Goal: Task Accomplishment & Management: Use online tool/utility

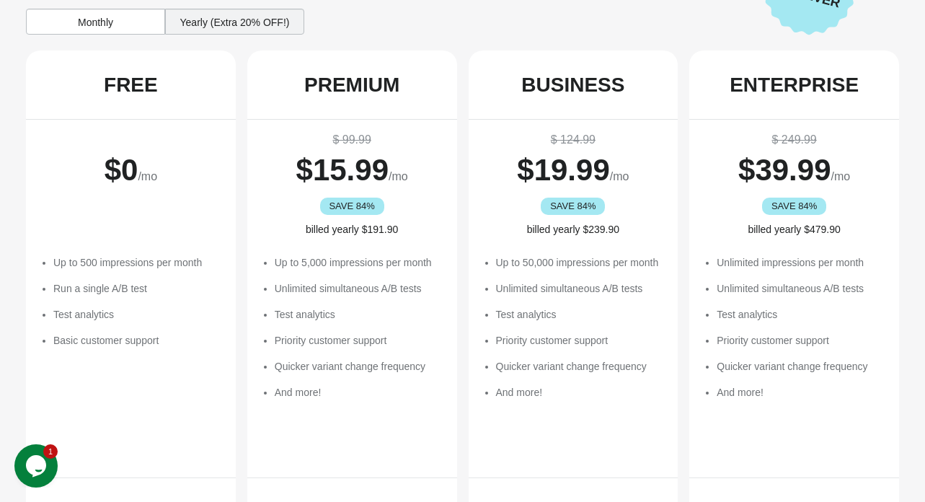
scroll to position [96, 0]
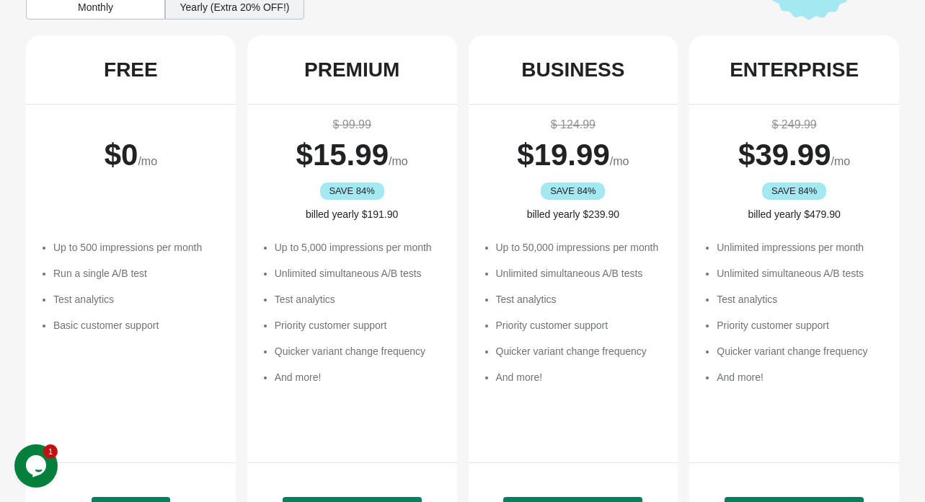
click at [226, 17] on div "Yearly (Extra 20% OFF!)" at bounding box center [234, 7] width 139 height 26
click at [119, 19] on div "Monthly" at bounding box center [95, 7] width 139 height 26
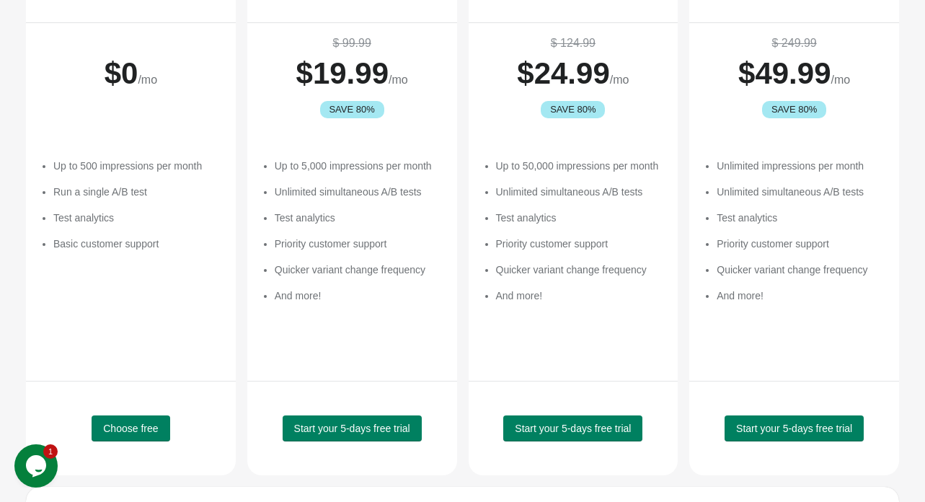
scroll to position [192, 0]
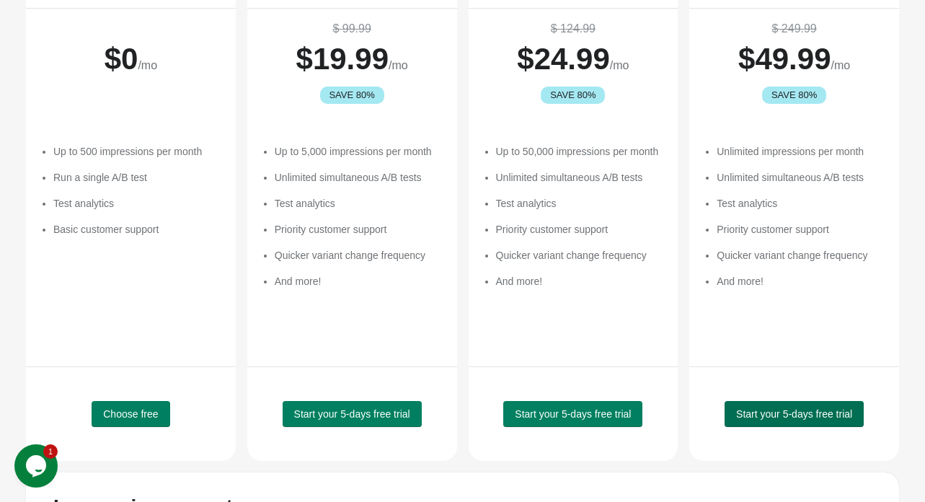
click at [771, 427] on button "Start your 5-days free trial" at bounding box center [794, 414] width 139 height 26
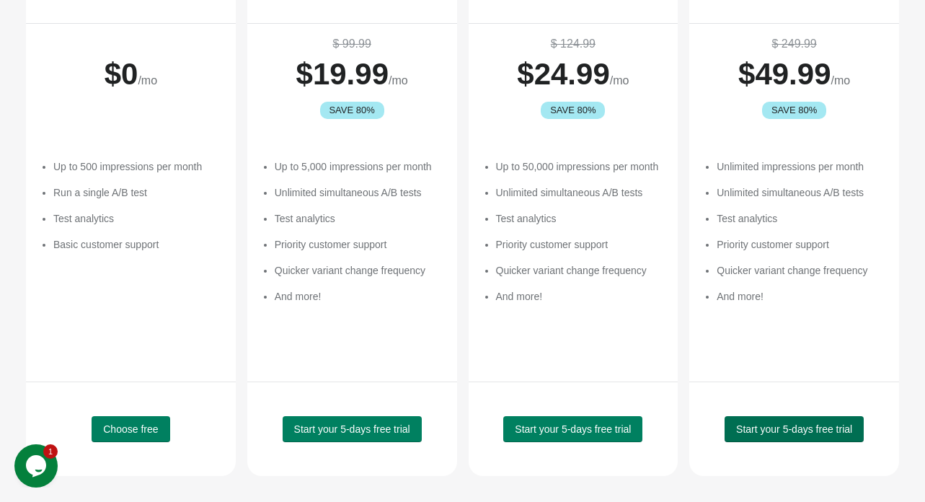
scroll to position [210, 0]
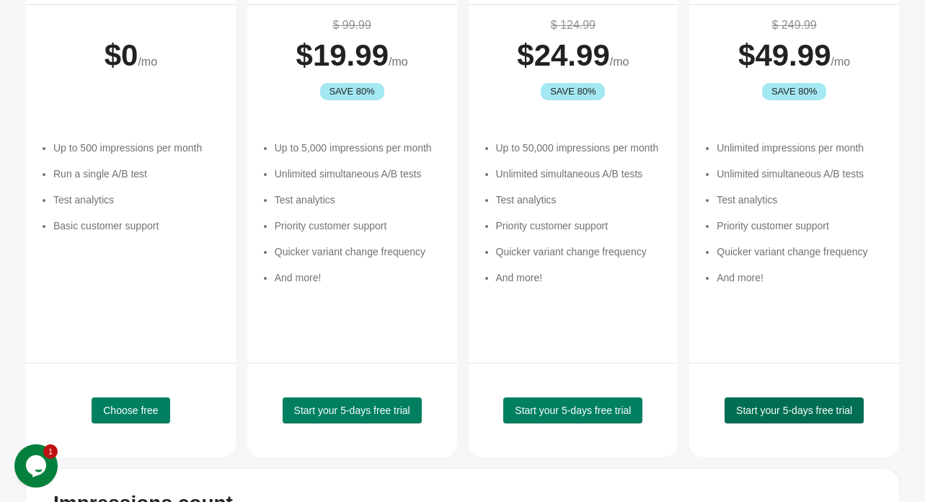
click at [790, 416] on span "Start your 5-days free trial" at bounding box center [794, 411] width 116 height 12
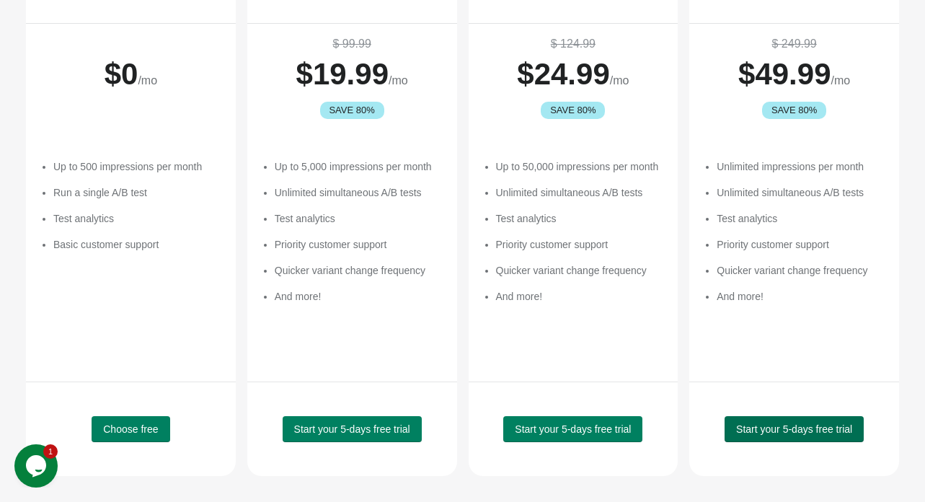
scroll to position [233, 0]
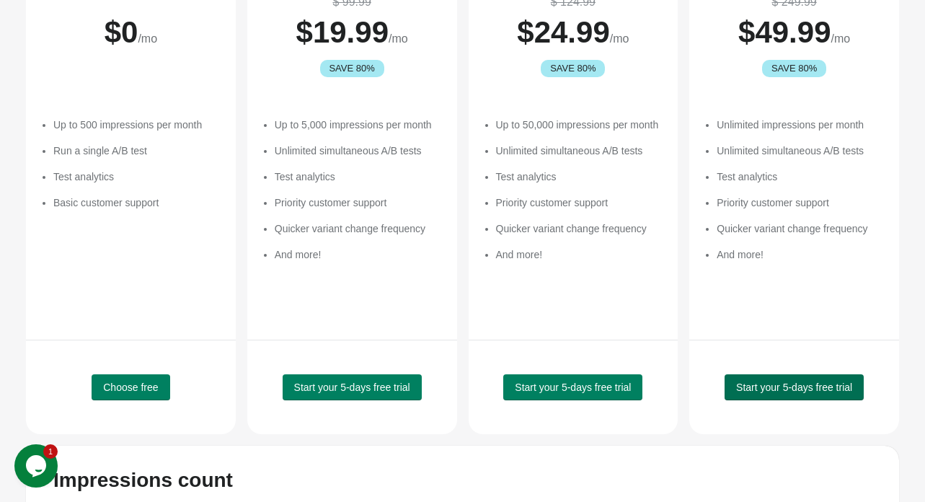
click at [772, 393] on span "Start your 5-days free trial" at bounding box center [794, 387] width 116 height 12
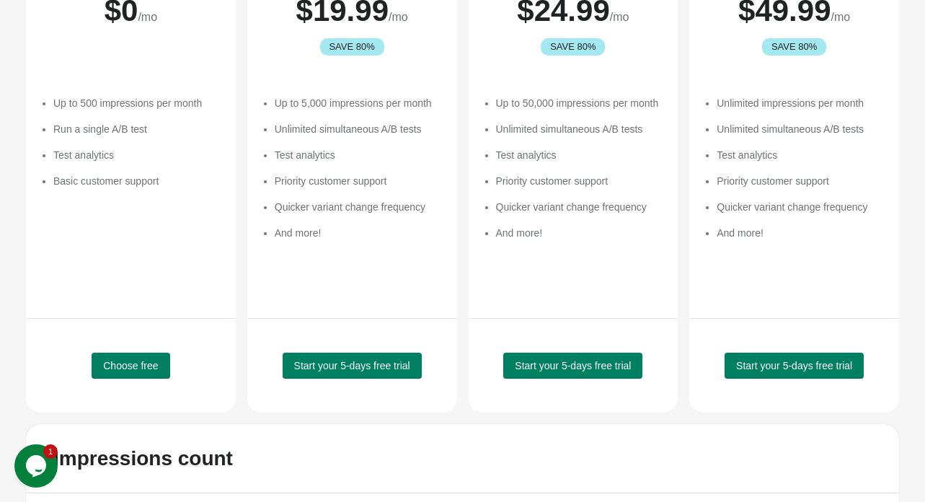
scroll to position [423, 0]
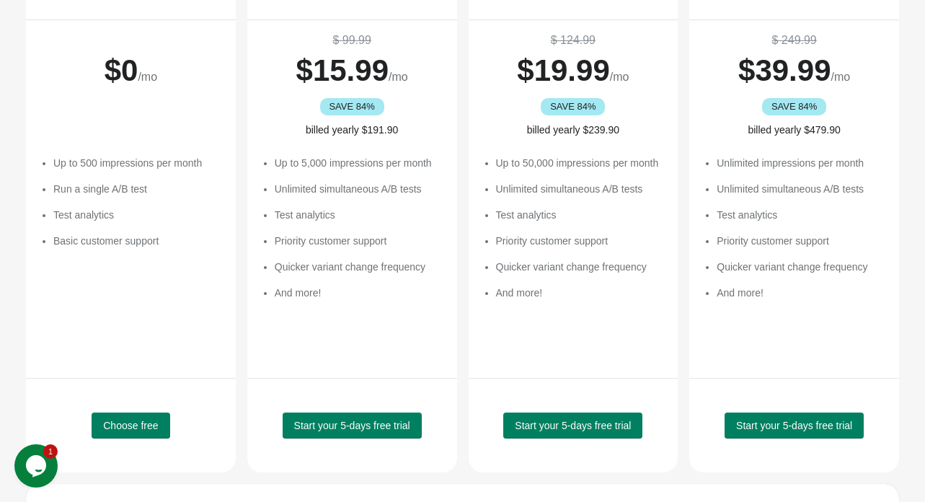
scroll to position [192, 0]
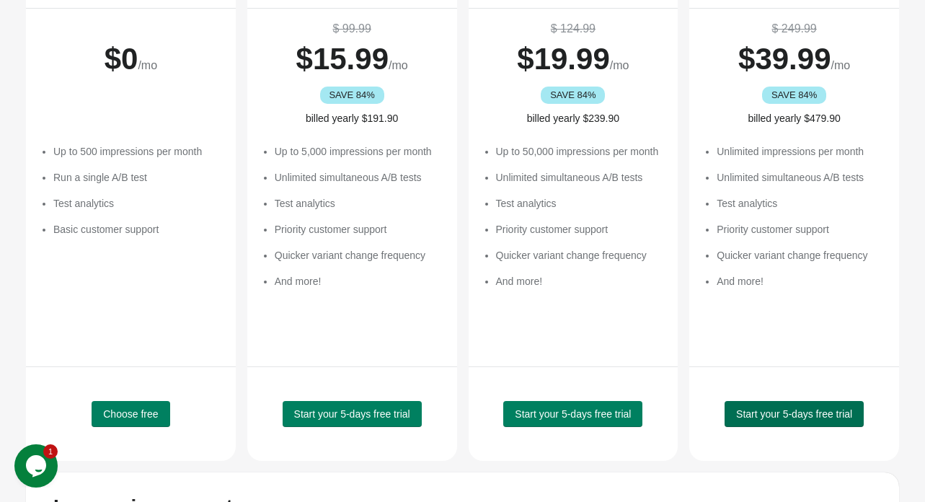
click at [785, 420] on span "Start your 5-days free trial" at bounding box center [794, 414] width 116 height 12
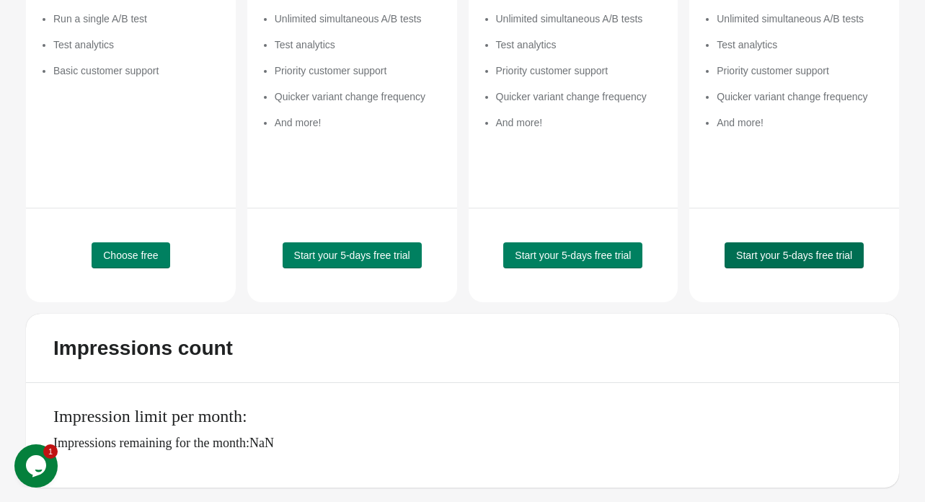
scroll to position [423, 0]
click at [785, 249] on span "Start your 5-days free trial" at bounding box center [794, 255] width 116 height 12
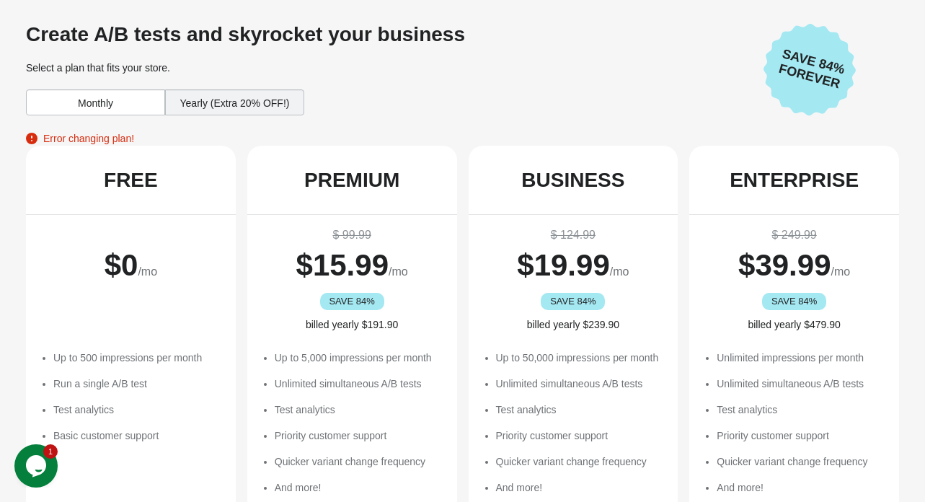
scroll to position [96, 0]
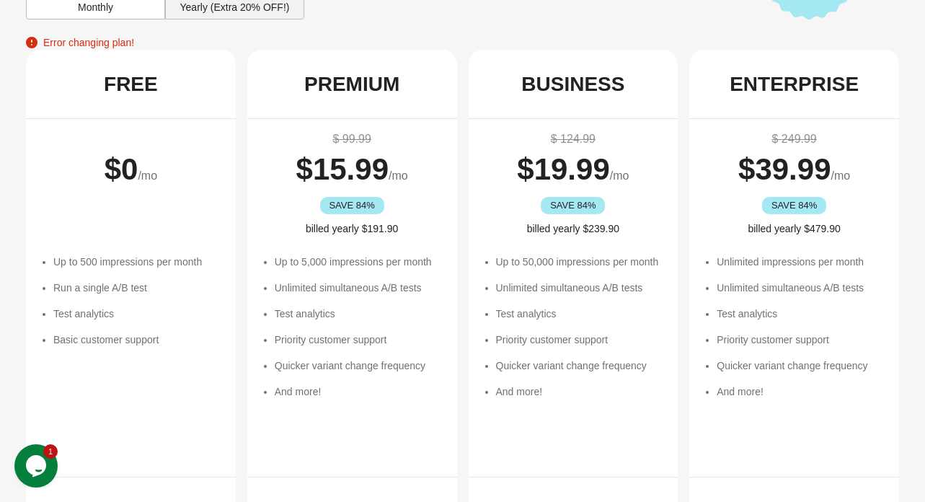
click at [221, 19] on div "Yearly (Extra 20% OFF!)" at bounding box center [234, 7] width 139 height 26
click at [218, 19] on div "Yearly (Extra 20% OFF!)" at bounding box center [234, 7] width 139 height 26
click at [133, 19] on div "Monthly" at bounding box center [95, 7] width 139 height 26
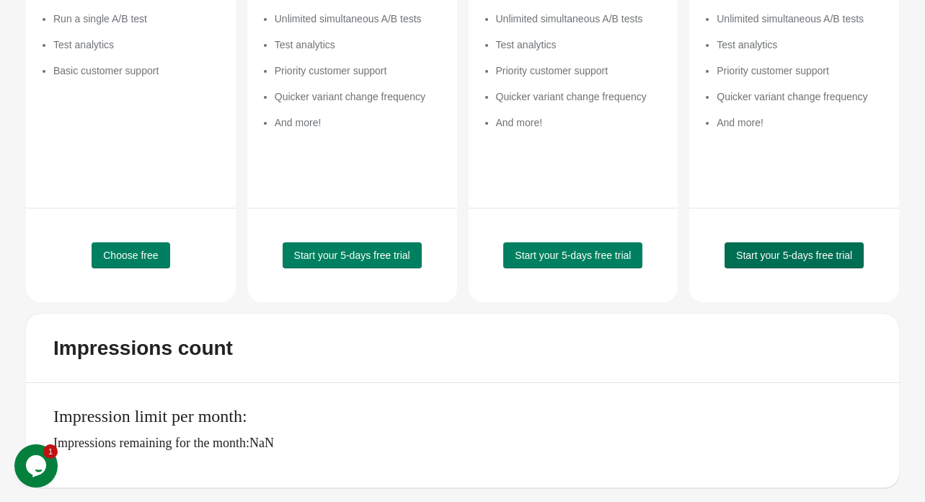
scroll to position [423, 0]
click at [771, 249] on span "Start your 5-days free trial" at bounding box center [794, 255] width 116 height 12
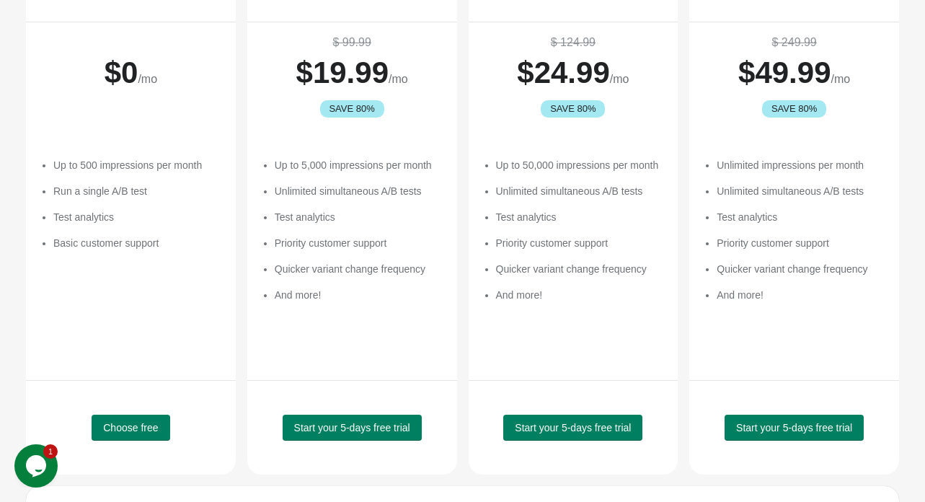
scroll to position [220, 0]
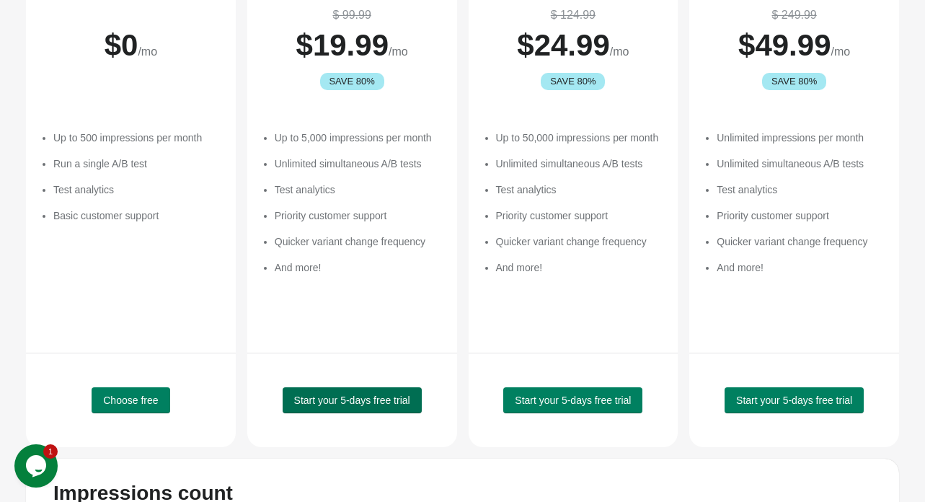
click at [338, 406] on span "Start your 5-days free trial" at bounding box center [352, 400] width 116 height 12
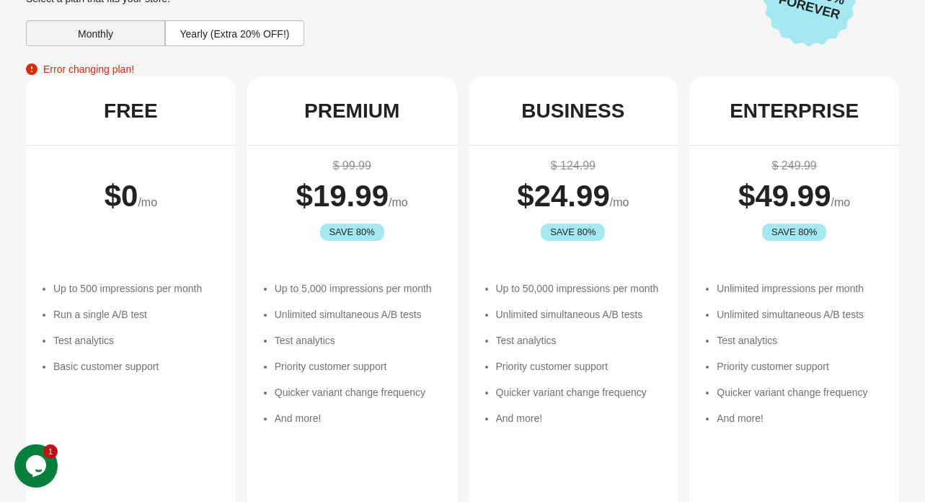
scroll to position [0, 0]
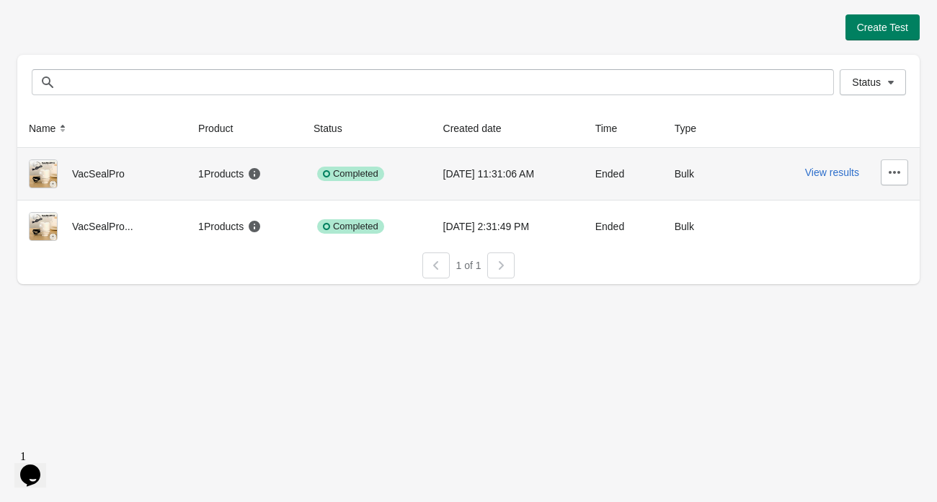
click at [837, 185] on div "View results" at bounding box center [831, 172] width 155 height 26
click at [836, 178] on button "View results" at bounding box center [832, 173] width 54 height 12
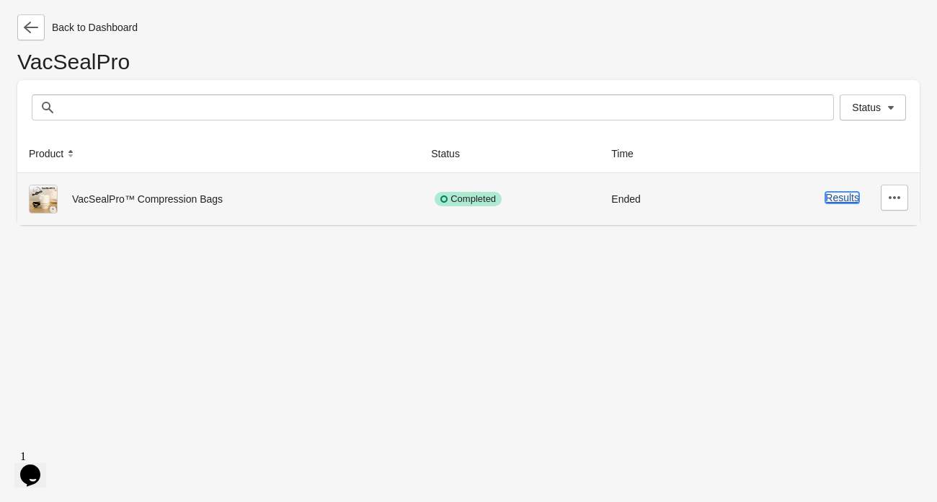
click at [826, 203] on button "Results" at bounding box center [843, 198] width 34 height 12
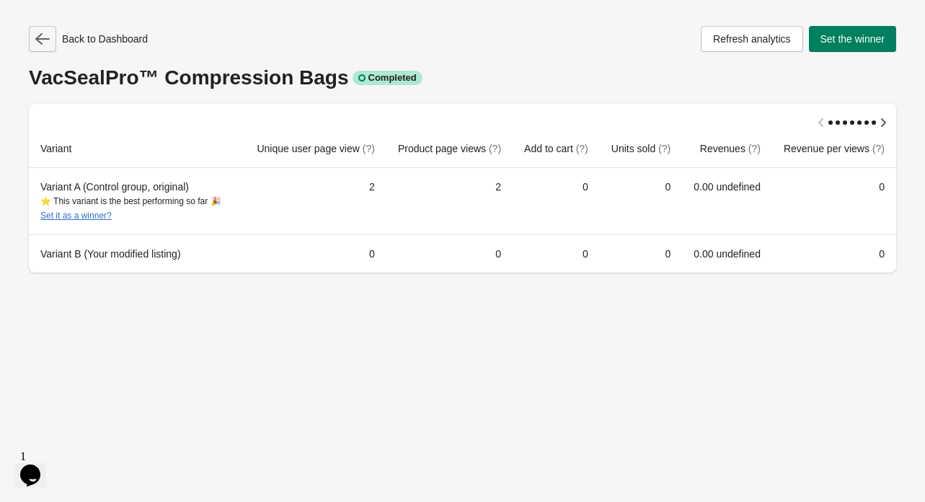
click at [45, 36] on button "button" at bounding box center [42, 39] width 27 height 26
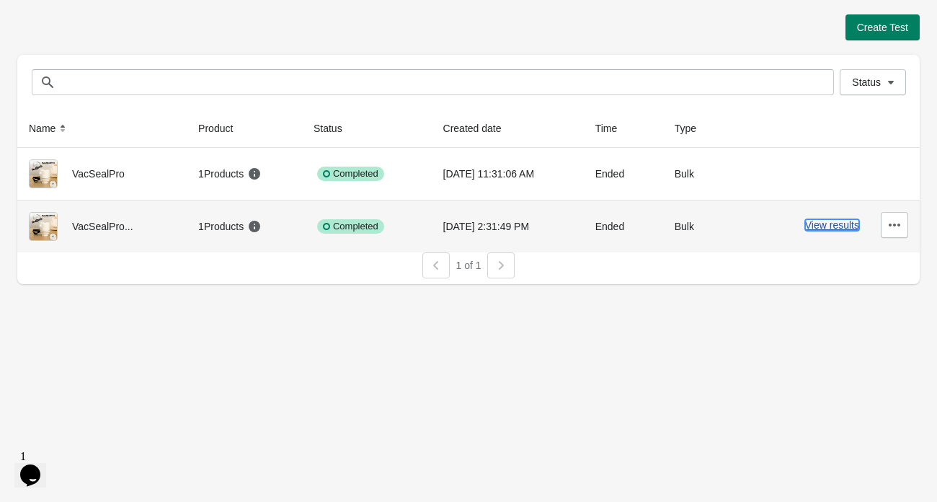
click at [814, 231] on button "View results" at bounding box center [832, 225] width 54 height 12
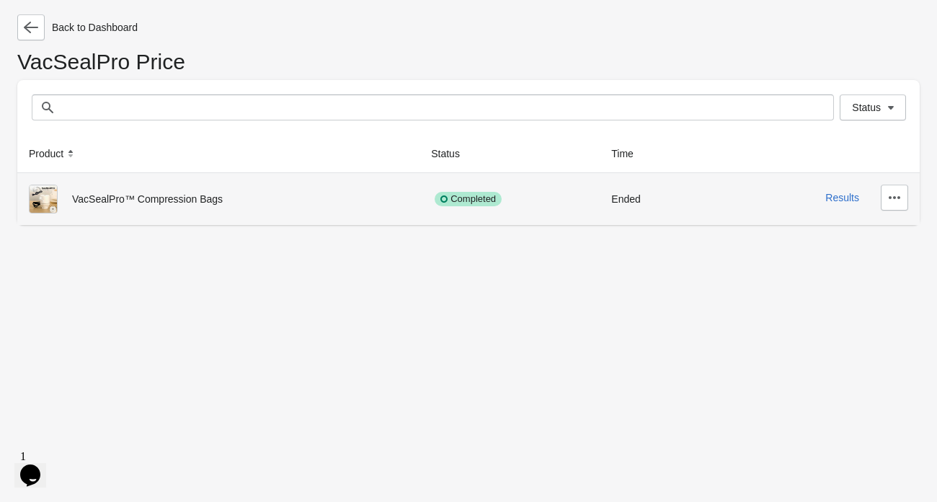
click at [848, 211] on div "Results" at bounding box center [815, 198] width 187 height 26
click at [845, 203] on button "Results" at bounding box center [843, 198] width 34 height 12
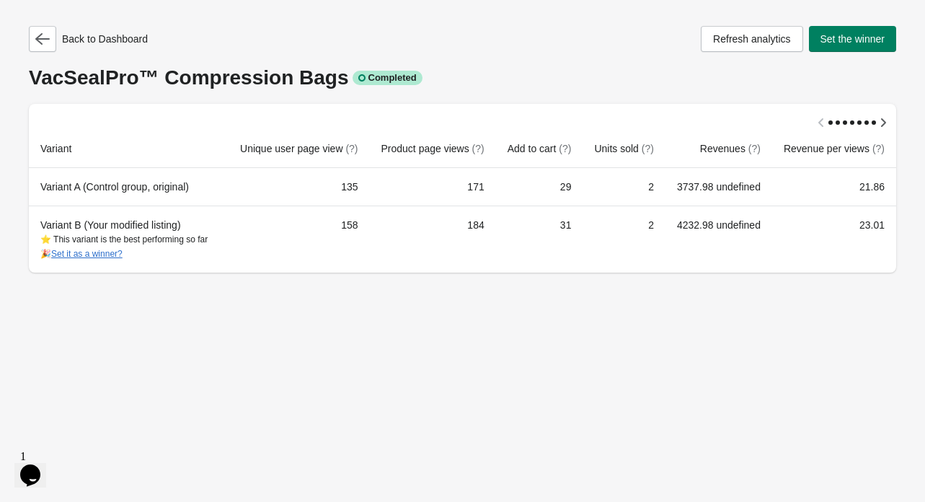
scroll to position [0, 55]
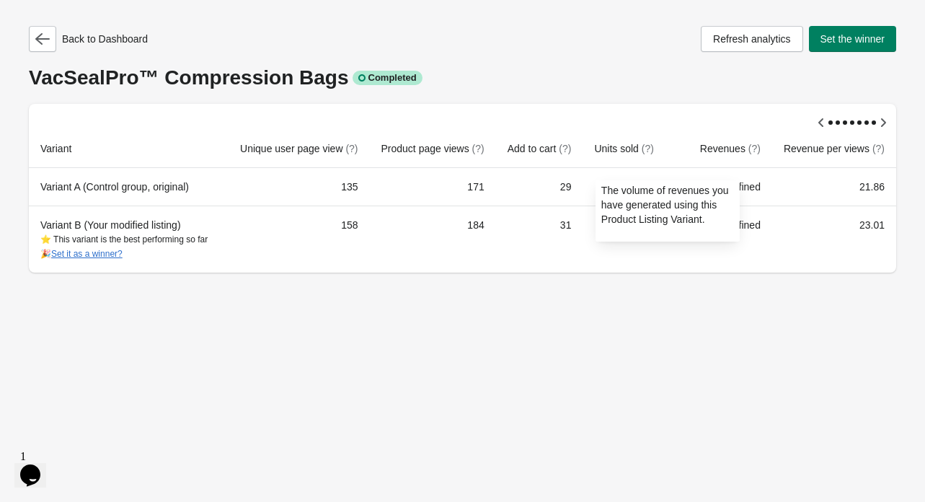
click at [748, 143] on span "(?)" at bounding box center [754, 149] width 12 height 12
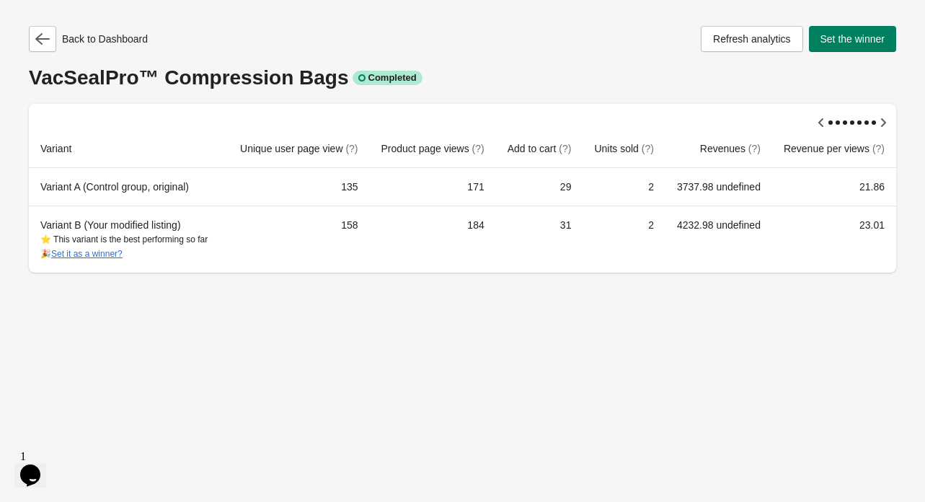
scroll to position [0, 0]
click at [47, 43] on icon "button" at bounding box center [42, 39] width 14 height 14
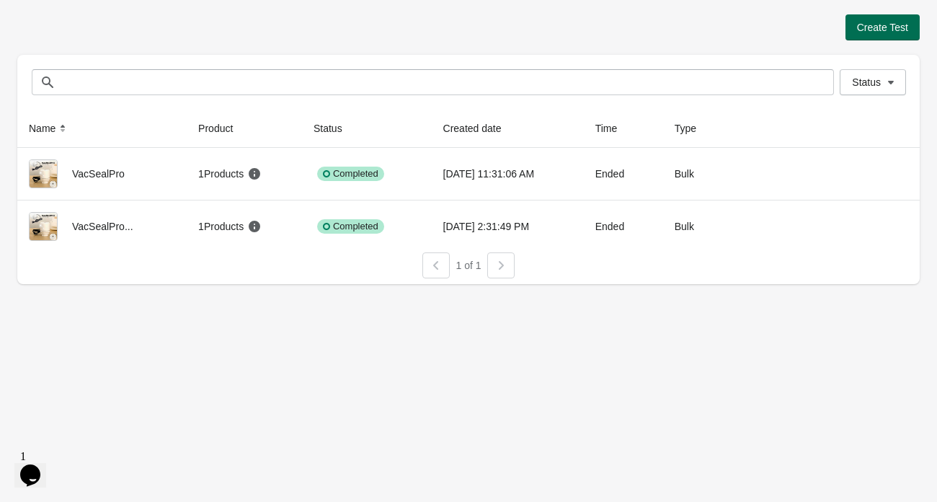
click at [867, 33] on span "Create Test" at bounding box center [882, 28] width 51 height 12
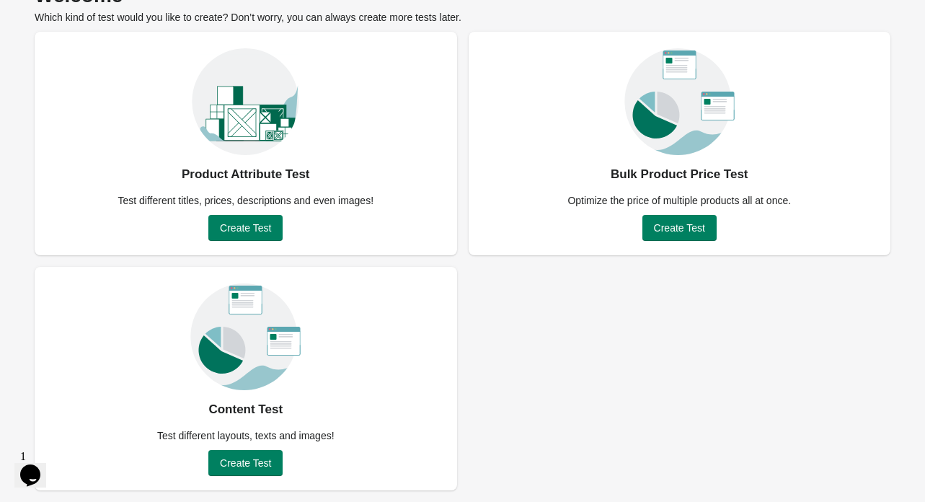
scroll to position [127, 0]
click at [248, 471] on button "Create Test" at bounding box center [245, 463] width 74 height 26
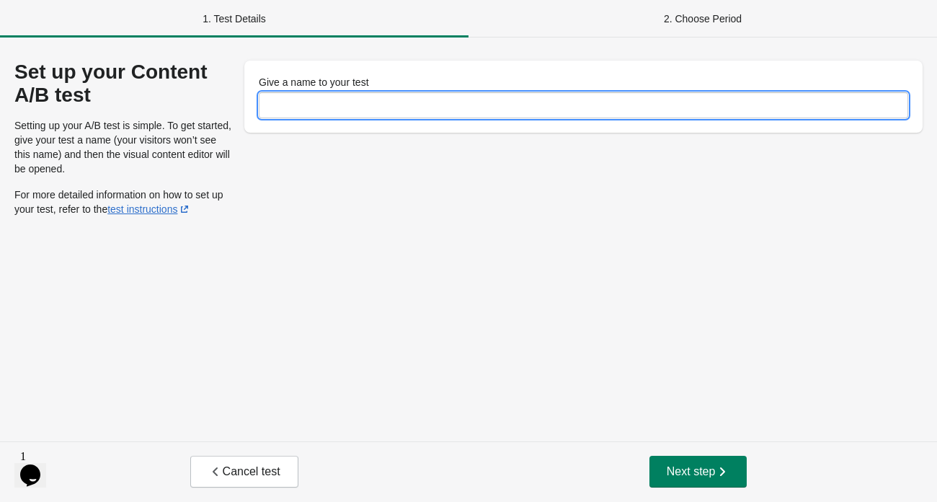
click at [358, 102] on input "Give a name to your test" at bounding box center [584, 105] width 650 height 26
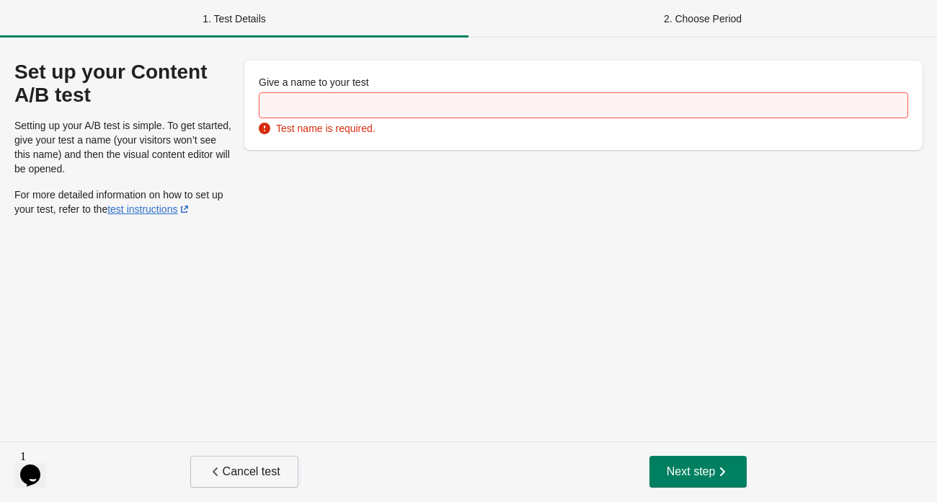
click at [215, 464] on icon "button" at bounding box center [215, 471] width 14 height 14
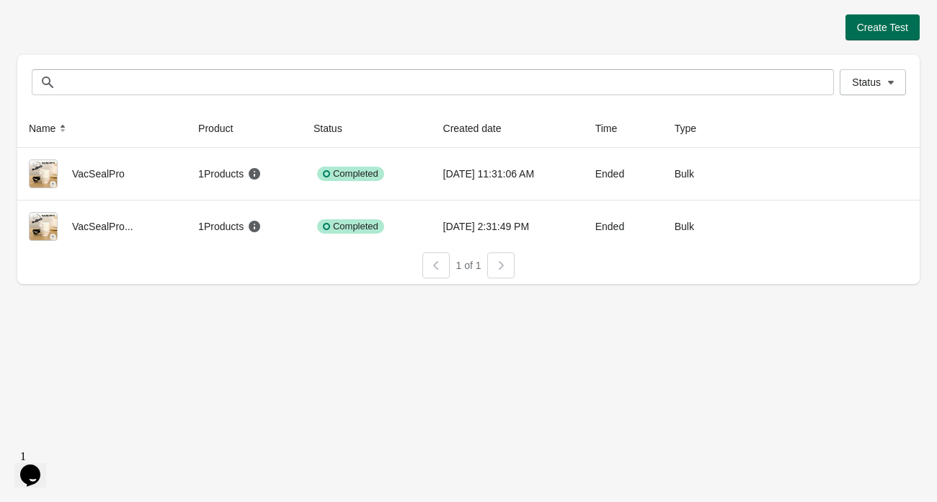
click at [857, 33] on span "Create Test" at bounding box center [882, 28] width 51 height 12
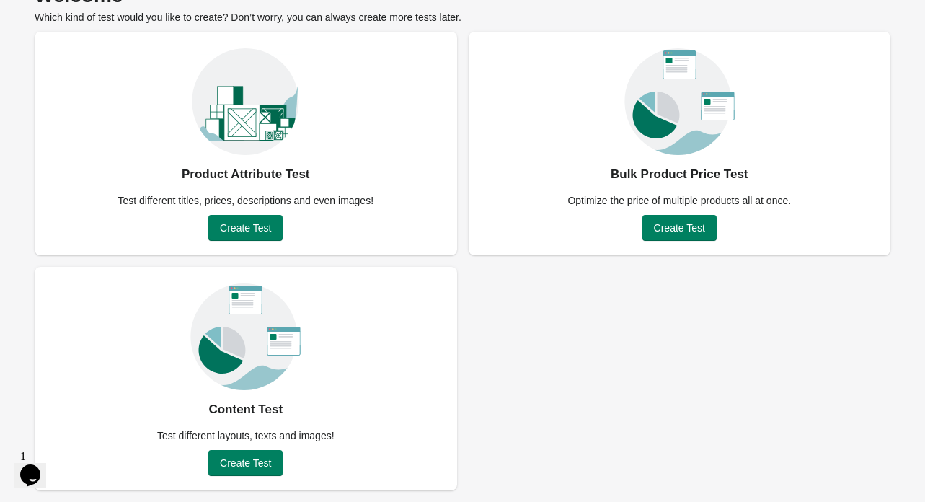
scroll to position [127, 0]
click at [260, 457] on span "Create Test" at bounding box center [245, 463] width 51 height 12
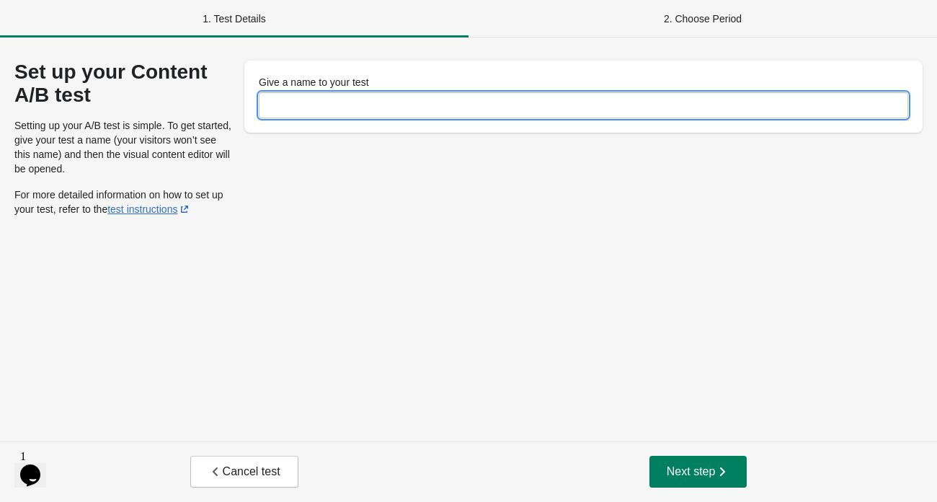
click at [385, 115] on input "Give a name to your test" at bounding box center [584, 105] width 650 height 26
type input "**********"
click at [715, 472] on span "Next step" at bounding box center [698, 471] width 63 height 14
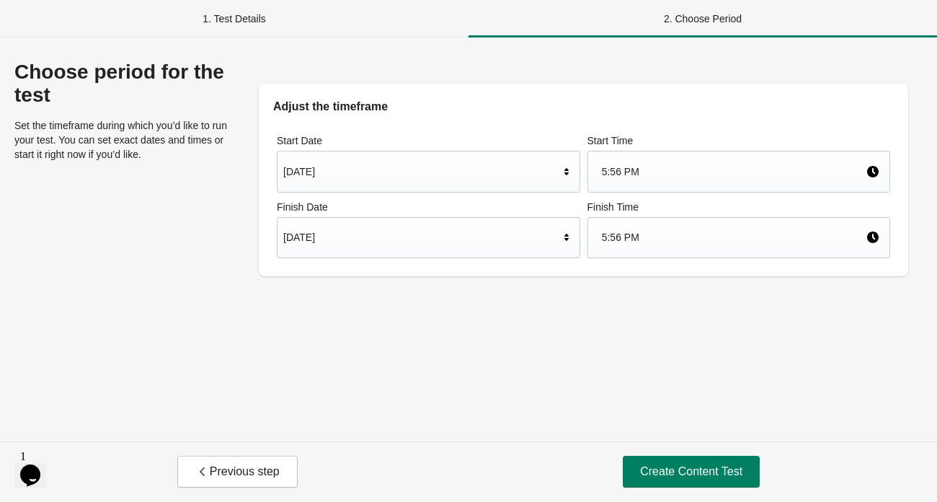
click at [707, 251] on div "5:56 PM" at bounding box center [734, 237] width 265 height 27
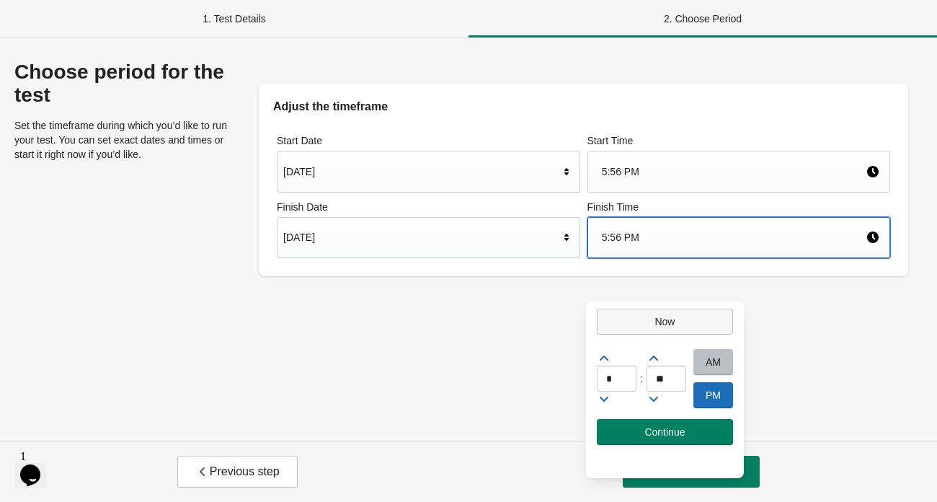
click at [653, 324] on span "Now" at bounding box center [665, 322] width 112 height 12
type input "**"
click at [547, 259] on div "[DATE]" at bounding box center [429, 238] width 304 height 42
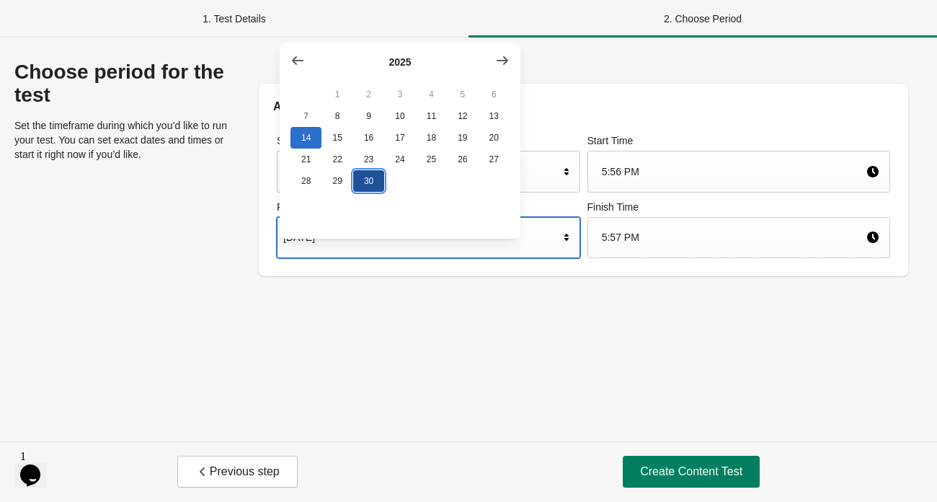
click at [378, 192] on button "30" at bounding box center [368, 181] width 31 height 22
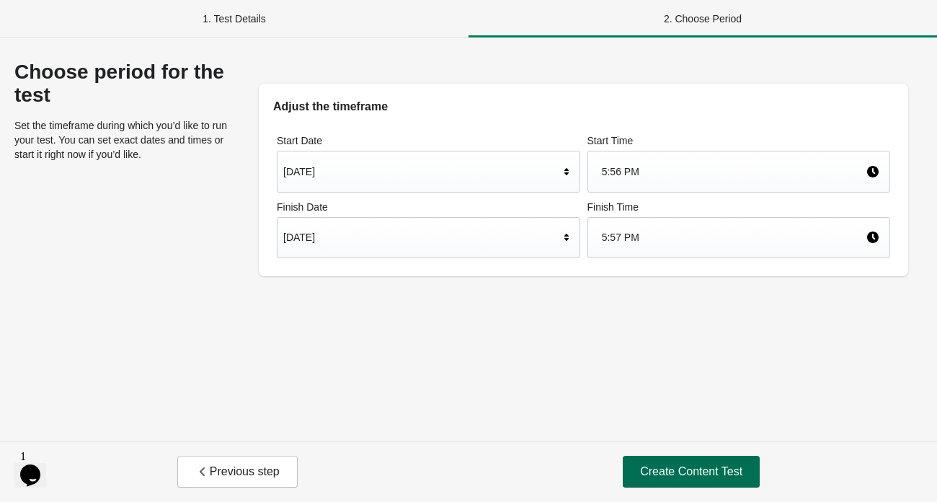
click at [648, 456] on button "Create Content Test" at bounding box center [691, 472] width 137 height 32
click at [664, 464] on span "Create Content Test" at bounding box center [691, 471] width 102 height 14
click at [699, 464] on span "Create Content Test" at bounding box center [691, 471] width 102 height 14
click at [730, 475] on span "Create Content Test" at bounding box center [691, 471] width 102 height 14
drag, startPoint x: 316, startPoint y: 22, endPoint x: 309, endPoint y: 35, distance: 14.5
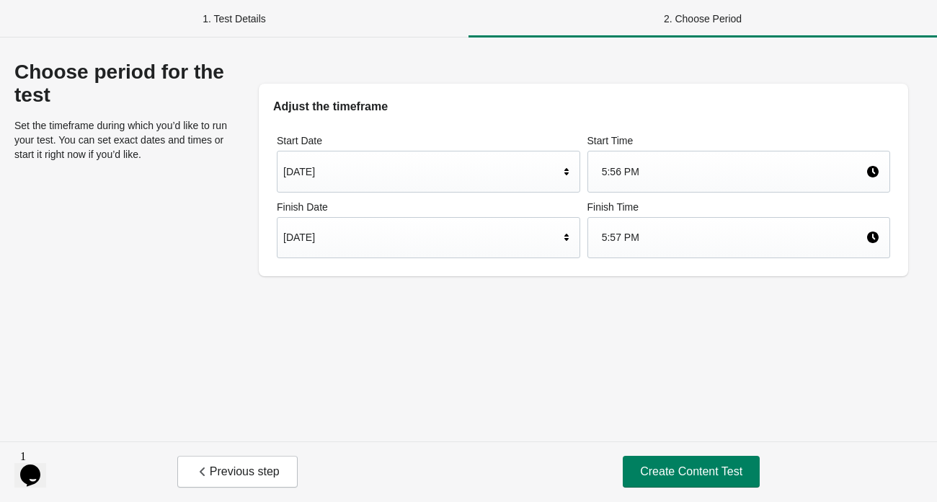
click at [315, 22] on div "1. Test Details" at bounding box center [234, 18] width 469 height 37
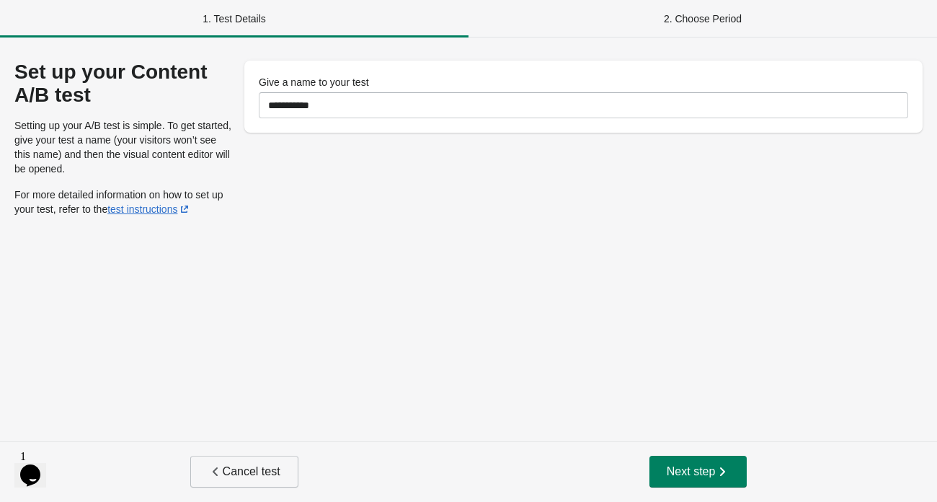
click at [256, 456] on button "Cancel test" at bounding box center [244, 472] width 108 height 32
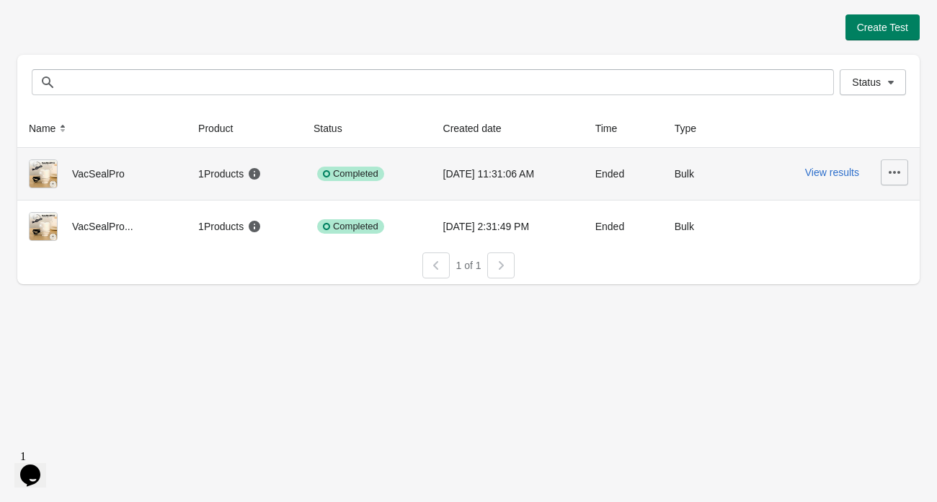
click at [889, 174] on icon "button" at bounding box center [895, 172] width 12 height 3
click at [877, 267] on button "Delete" at bounding box center [877, 252] width 40 height 30
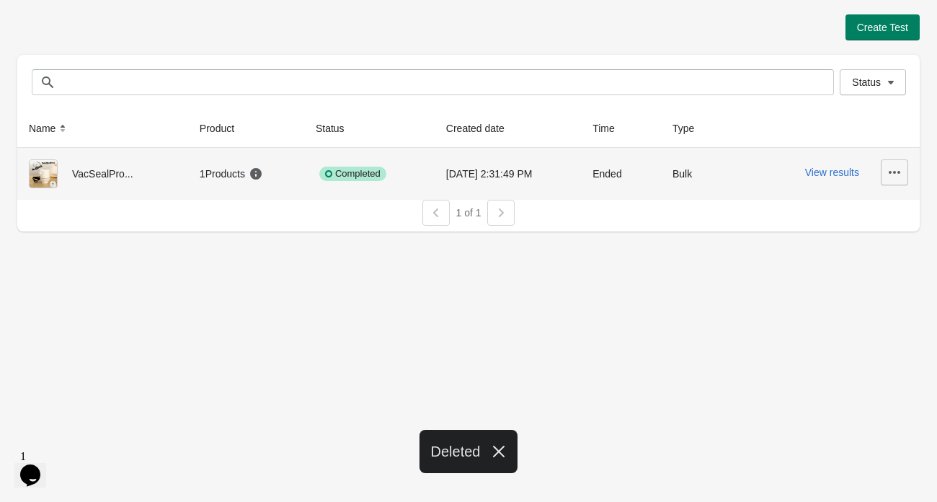
click at [888, 180] on span "button" at bounding box center [895, 172] width 14 height 14
click at [865, 260] on span "Delete" at bounding box center [876, 252] width 29 height 14
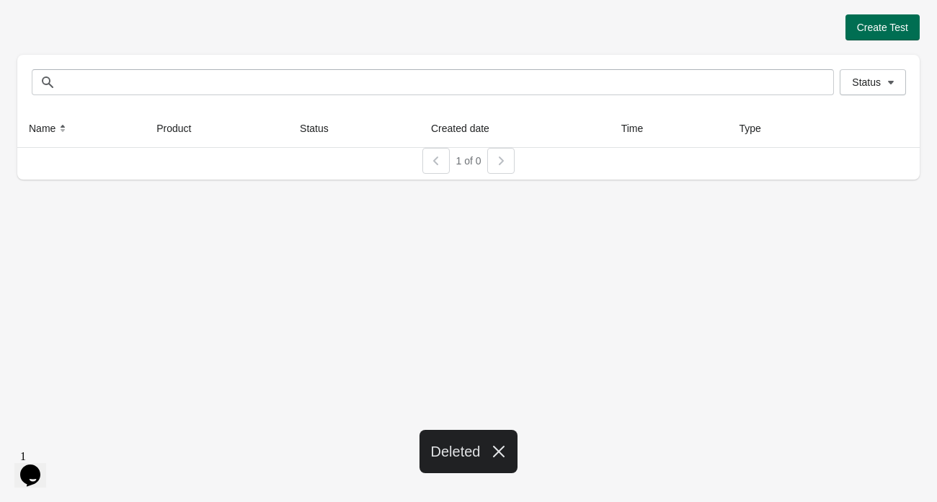
click at [868, 33] on span "Create Test" at bounding box center [882, 28] width 51 height 12
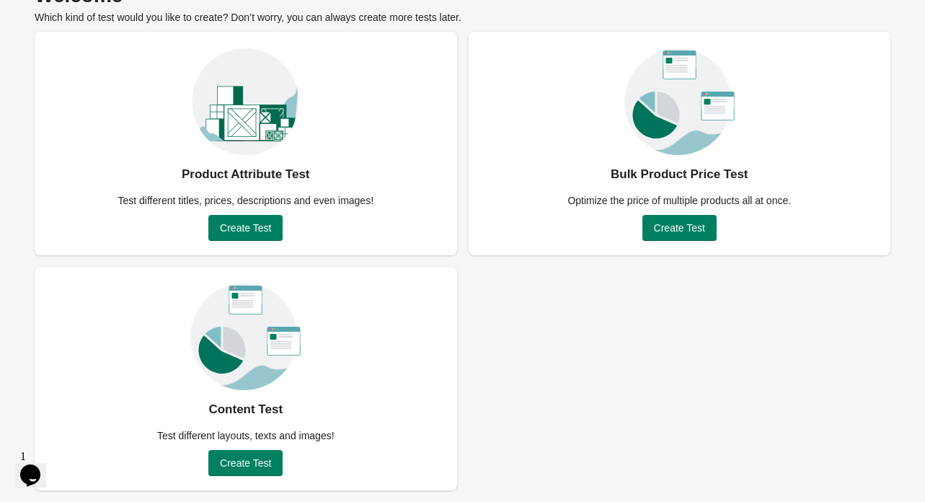
scroll to position [127, 0]
click at [271, 457] on span "Create Test" at bounding box center [245, 463] width 51 height 12
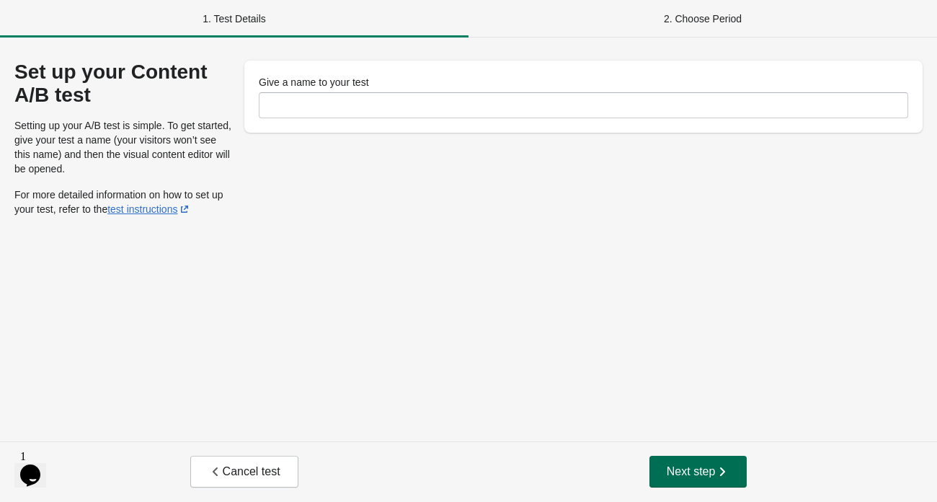
click at [676, 464] on span "Next step" at bounding box center [698, 471] width 63 height 14
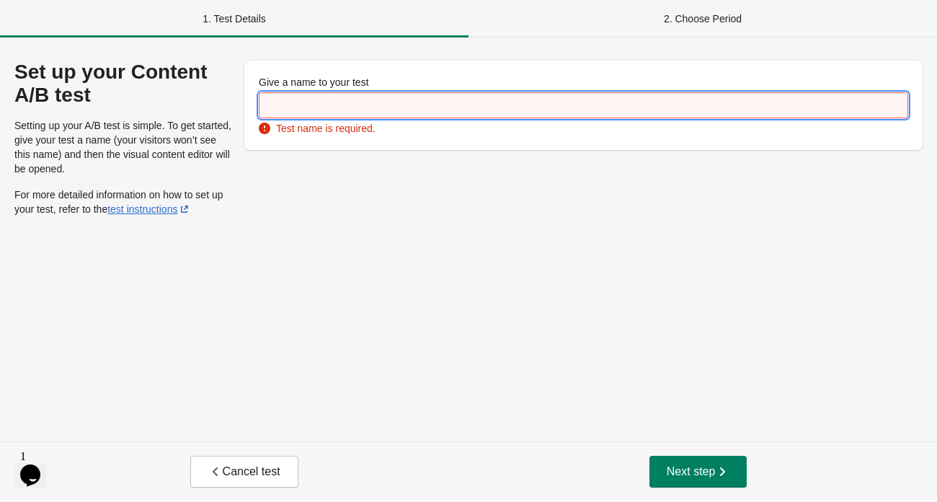
click at [508, 118] on input "Give a name to your test" at bounding box center [584, 105] width 650 height 26
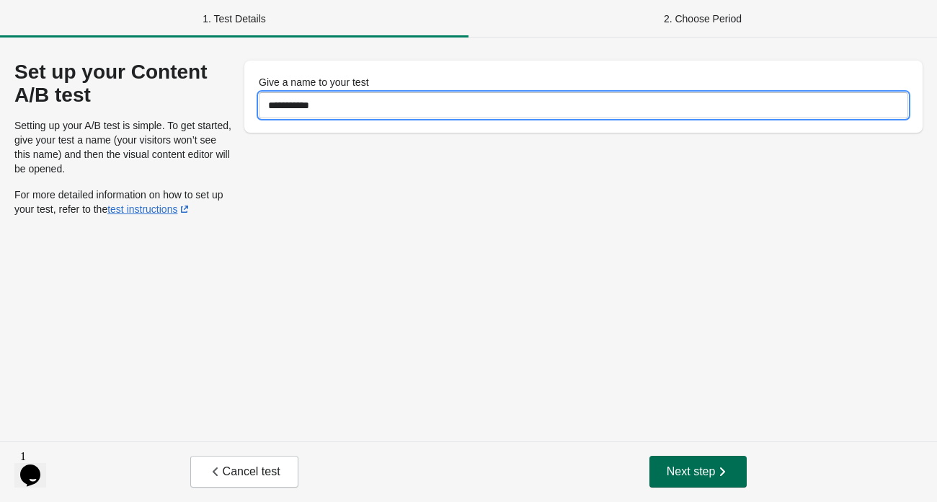
type input "**********"
click at [694, 456] on button "Next step" at bounding box center [699, 472] width 98 height 32
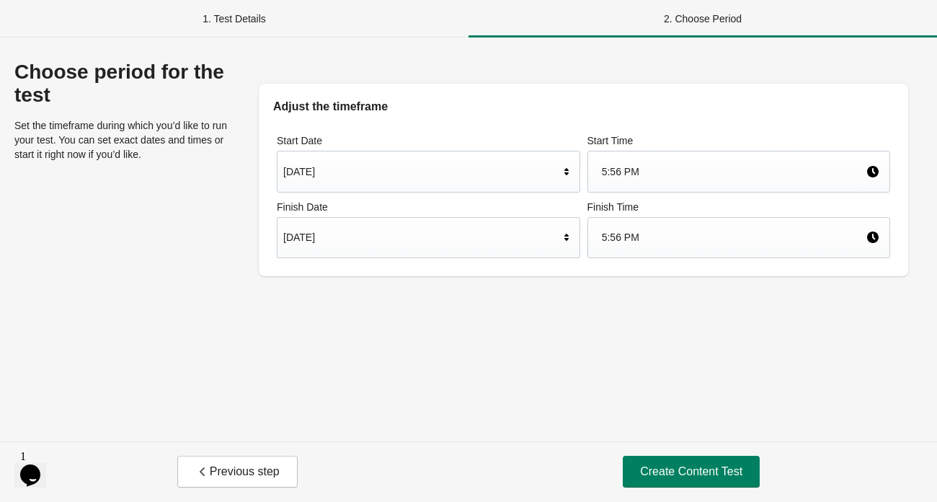
click at [554, 251] on div "[DATE]" at bounding box center [421, 237] width 276 height 27
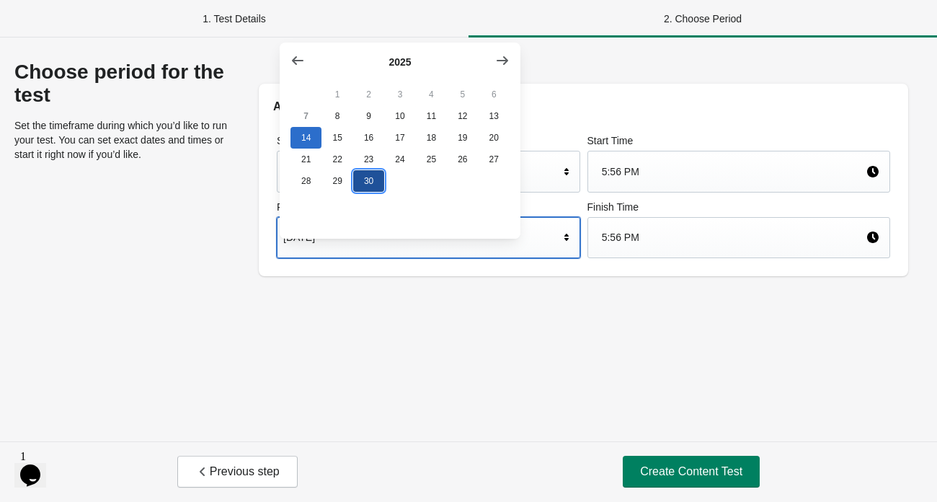
click at [379, 192] on button "30" at bounding box center [368, 181] width 31 height 22
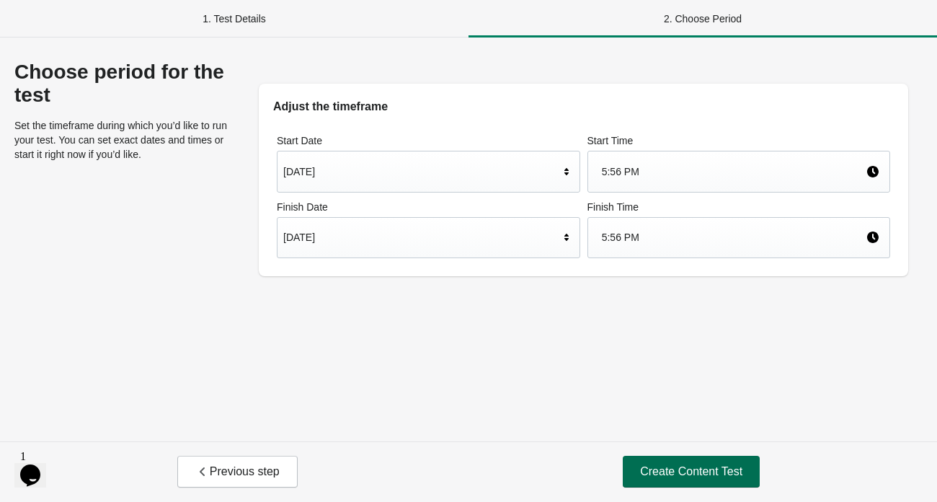
click at [704, 456] on button "Create Content Test" at bounding box center [691, 472] width 137 height 32
click at [693, 474] on span "Create Content Test" at bounding box center [691, 471] width 102 height 14
